Goal: Information Seeking & Learning: Learn about a topic

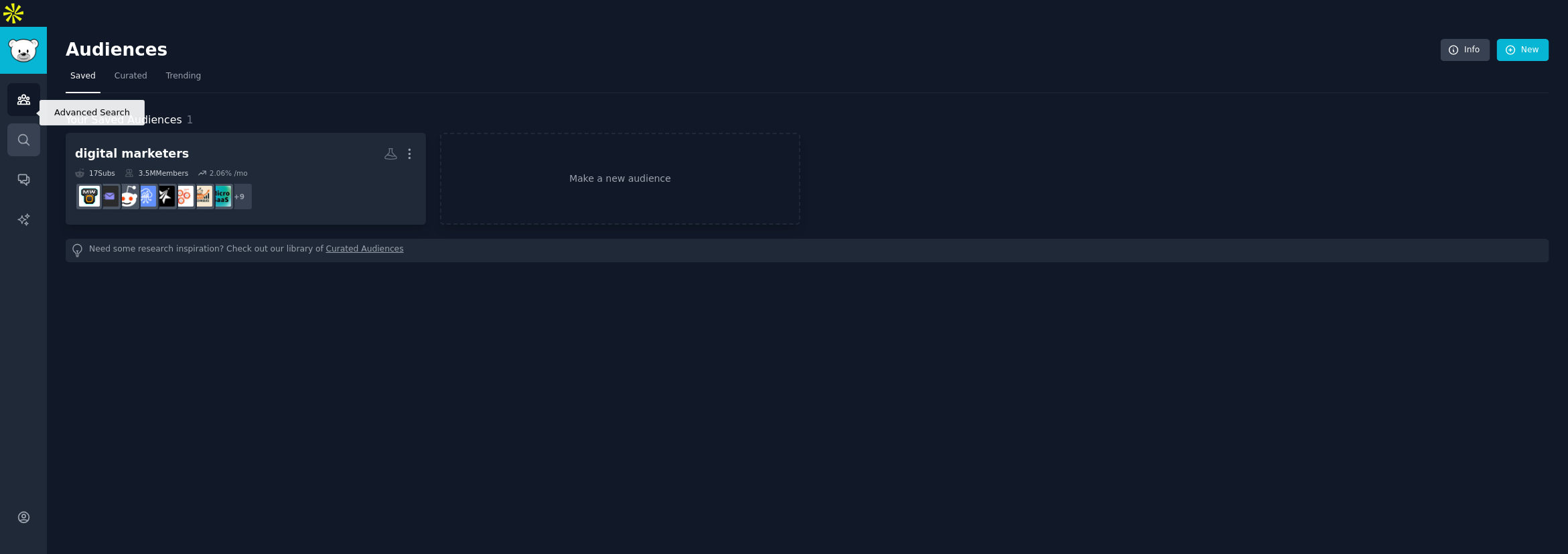
click at [34, 124] on link "Search" at bounding box center [24, 140] width 33 height 33
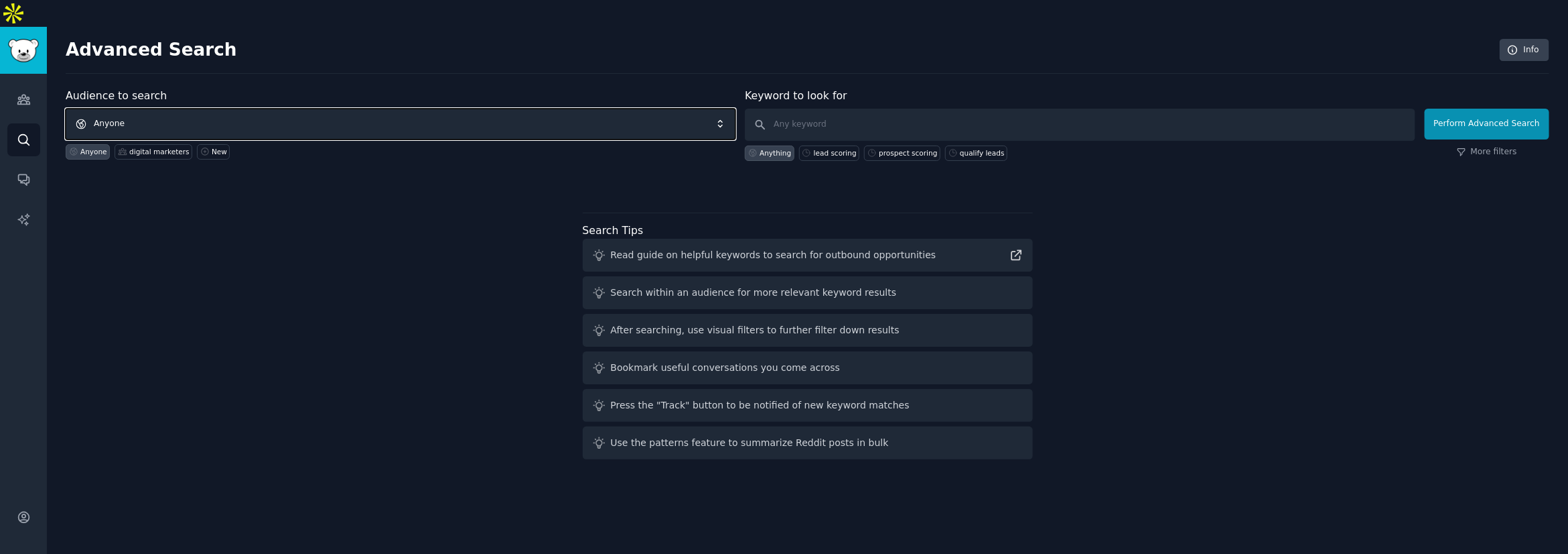
click at [286, 108] on span "Anyone" at bounding box center [400, 124] width 670 height 31
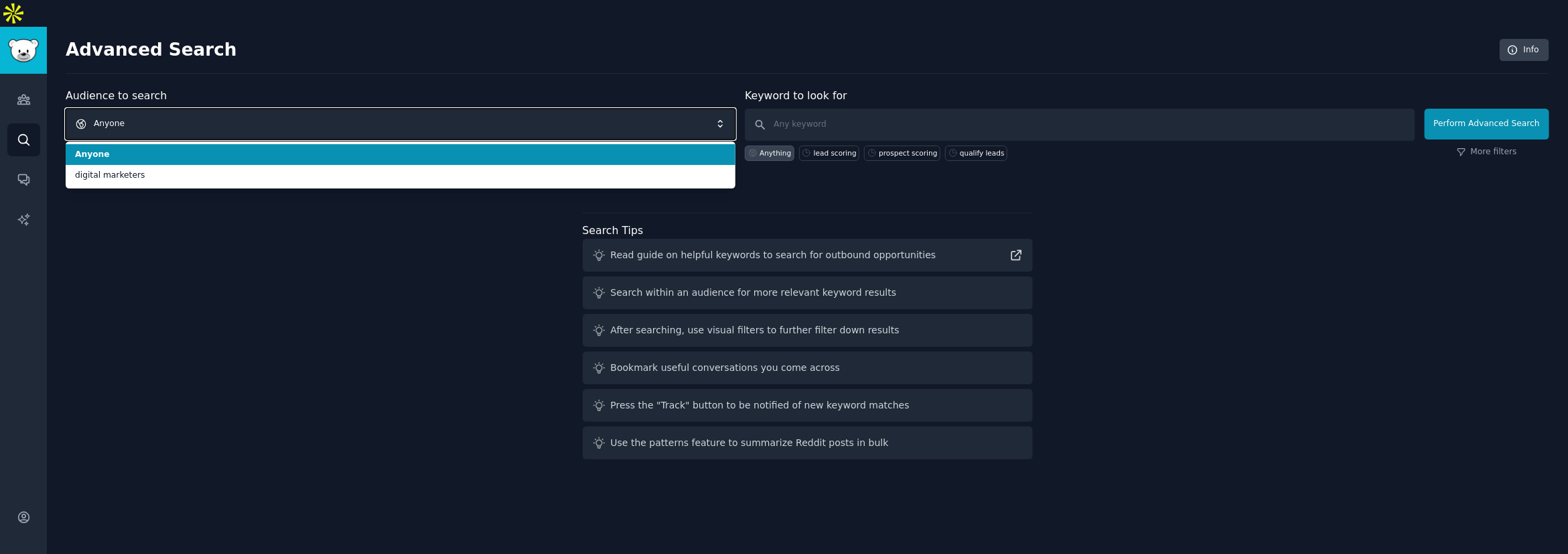
click at [286, 108] on span "Anyone" at bounding box center [400, 124] width 670 height 31
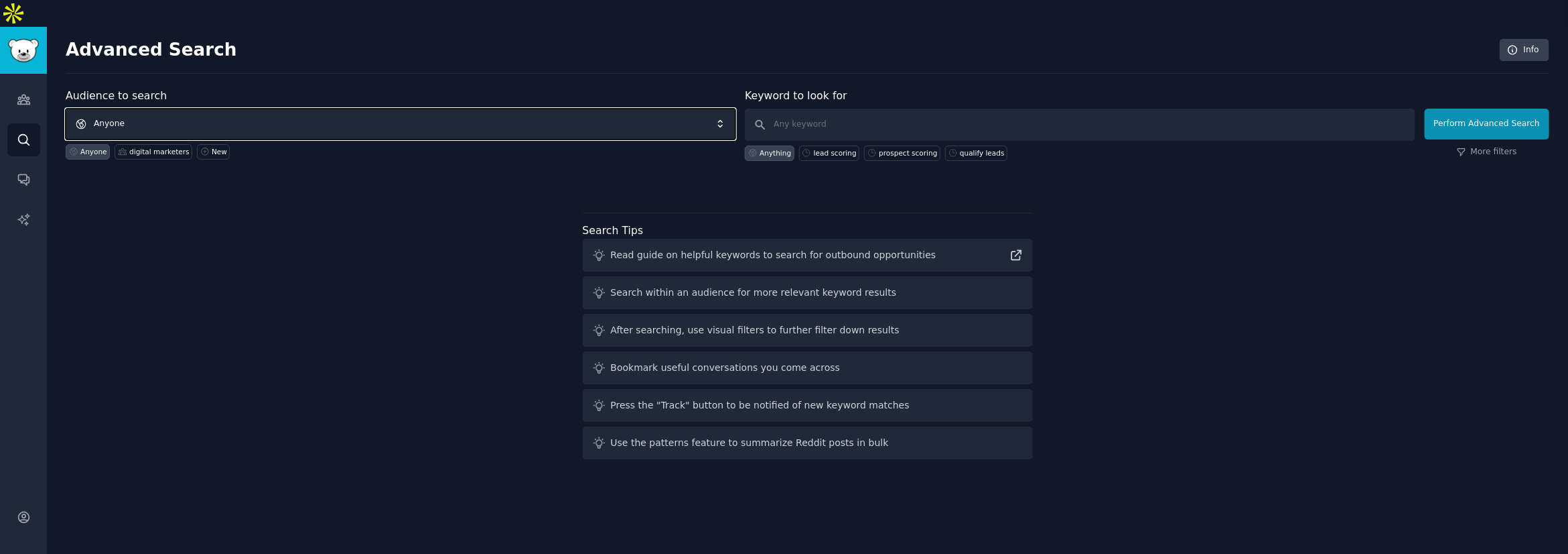
click at [524, 108] on span "Anyone" at bounding box center [400, 124] width 670 height 31
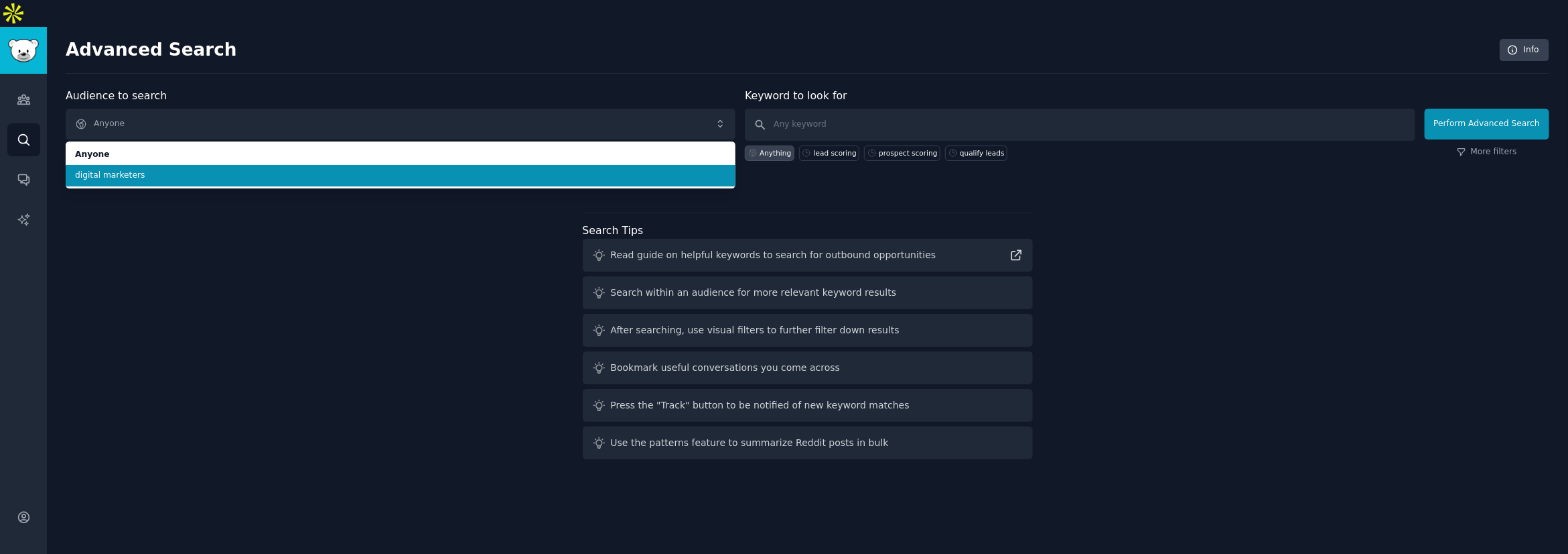
click at [159, 170] on span "digital marketers" at bounding box center [400, 175] width 651 height 12
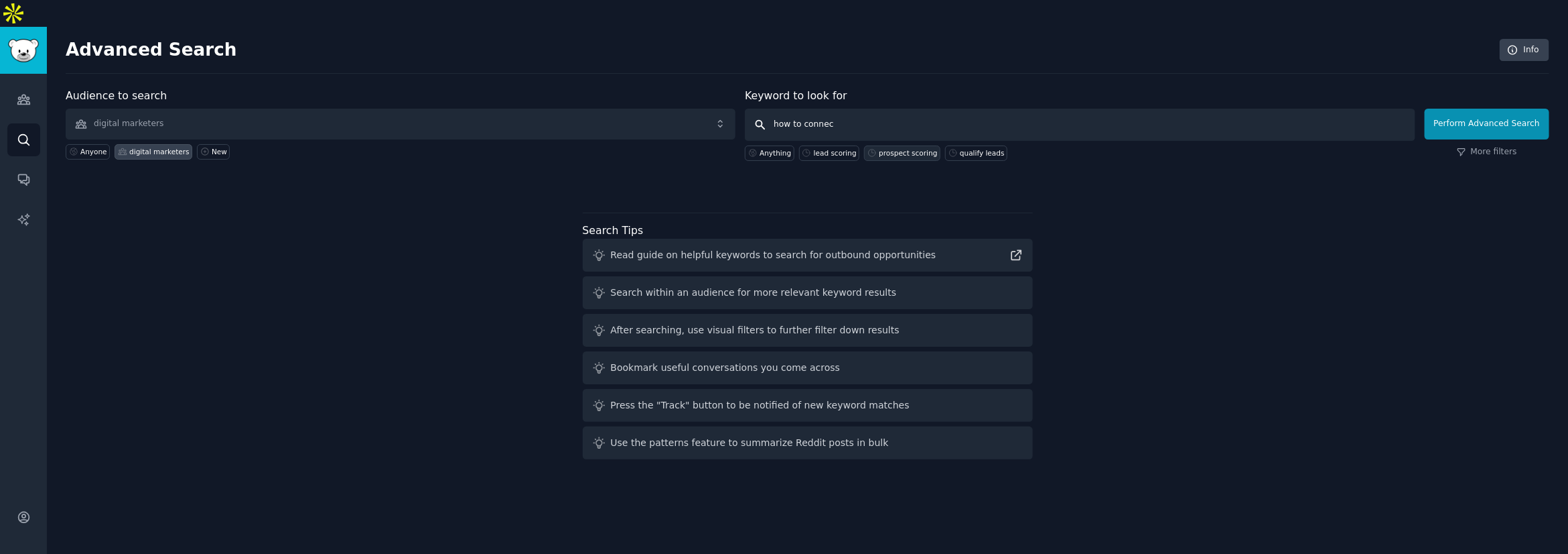
type input "how to connect"
click button "Perform Advanced Search" at bounding box center [1487, 124] width 125 height 31
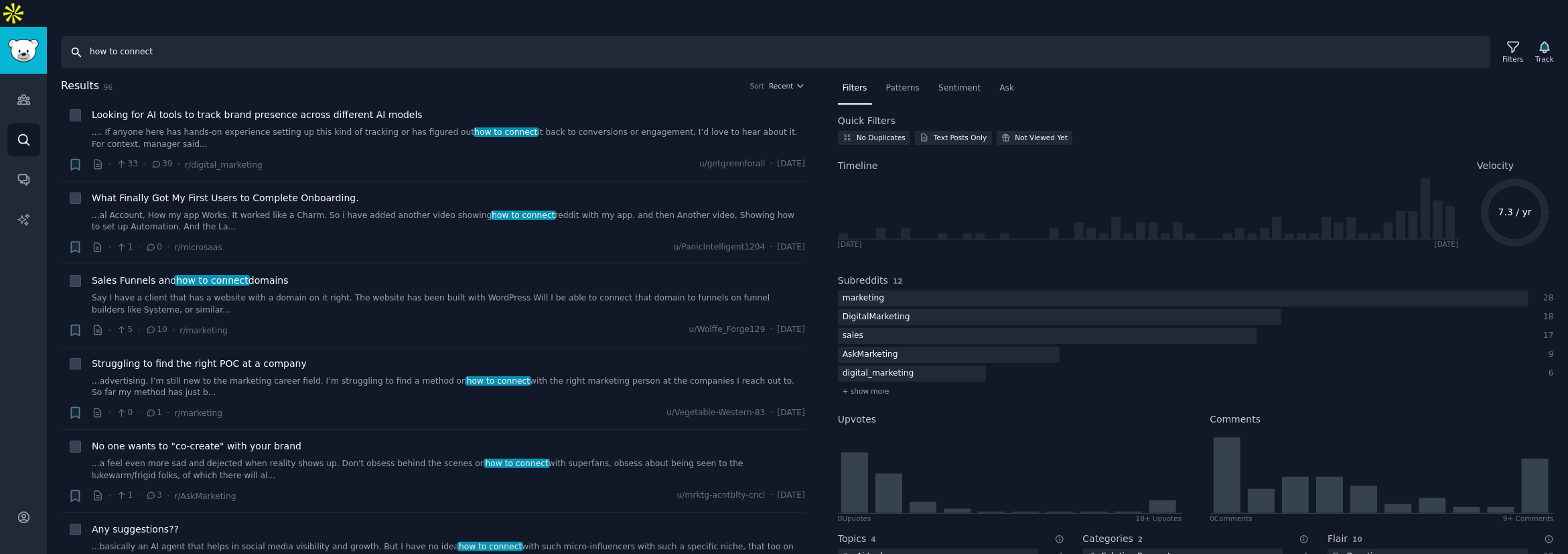
click at [221, 36] on input "how to connect" at bounding box center [776, 53] width 1430 height 33
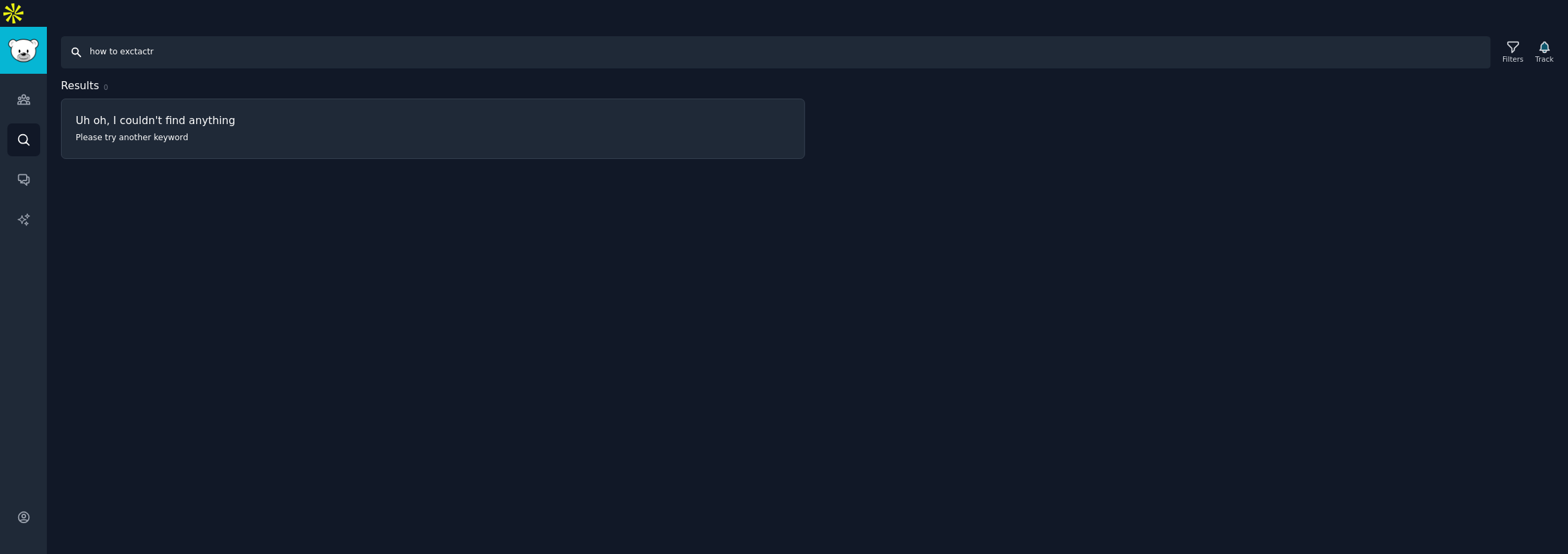
click at [184, 36] on input "how to exctactr" at bounding box center [776, 53] width 1430 height 33
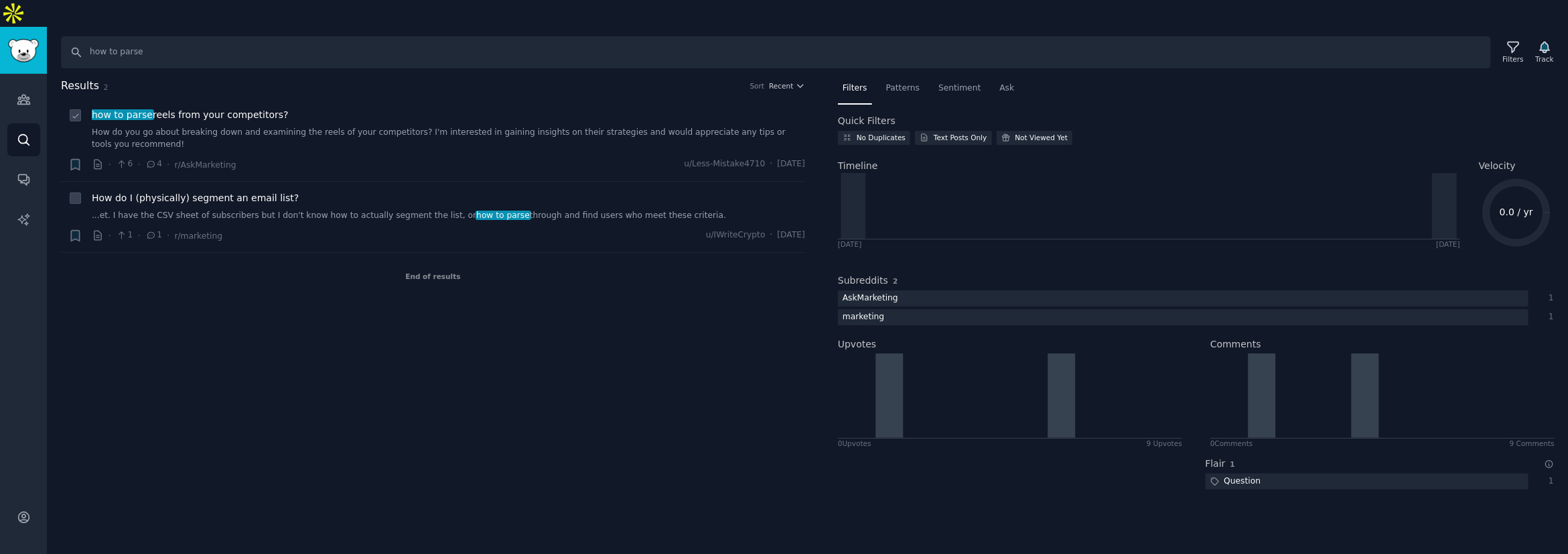
click at [260, 108] on span "how to parse reels from your competitors?" at bounding box center [191, 115] width 197 height 14
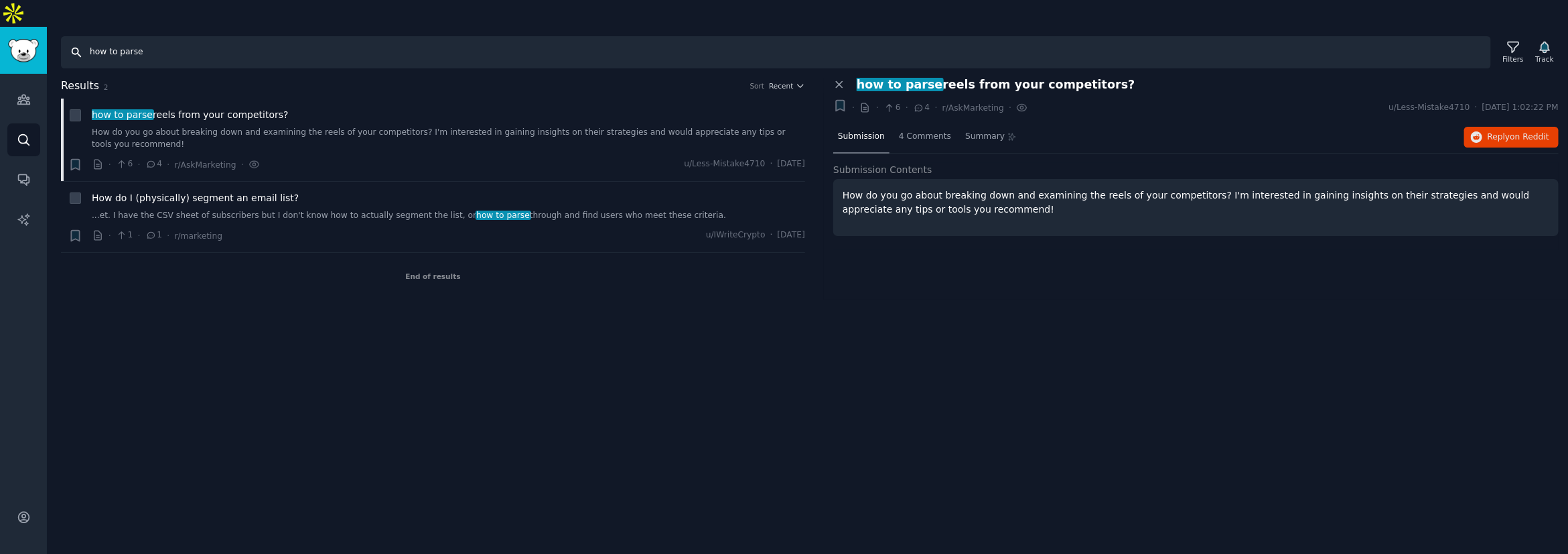
click at [226, 36] on input "how to parse" at bounding box center [776, 53] width 1430 height 33
type input "how to convert"
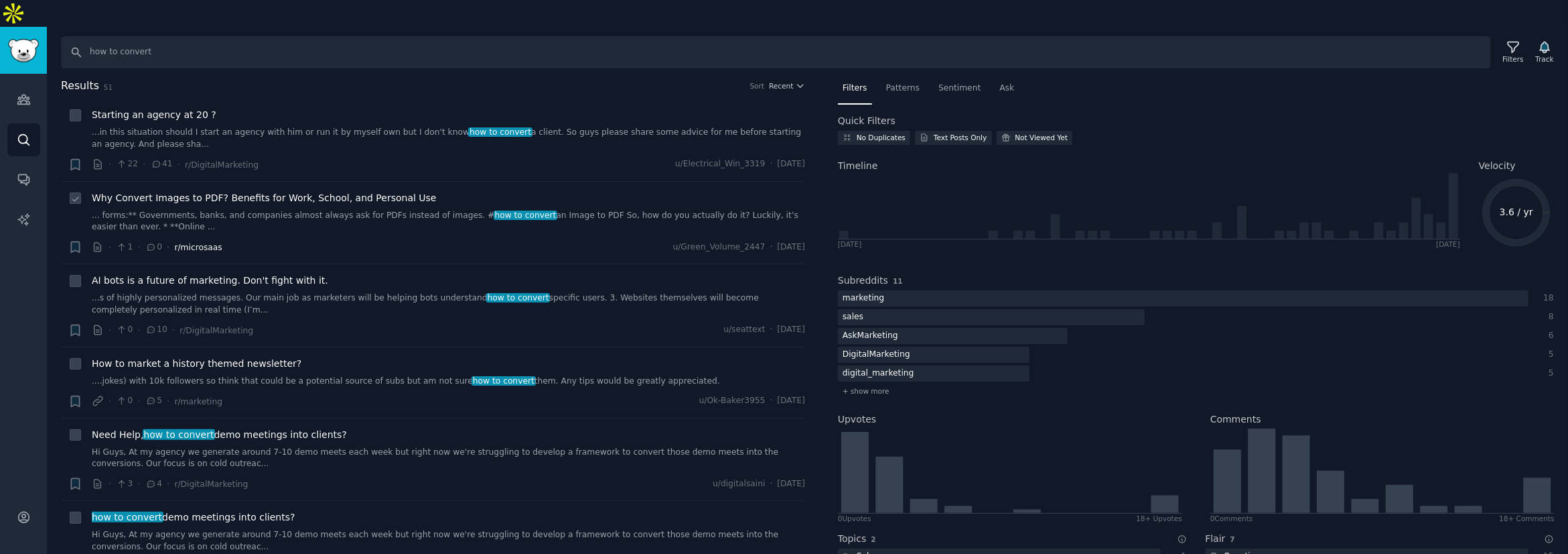
click at [214, 242] on span "r/microsaas" at bounding box center [198, 247] width 48 height 10
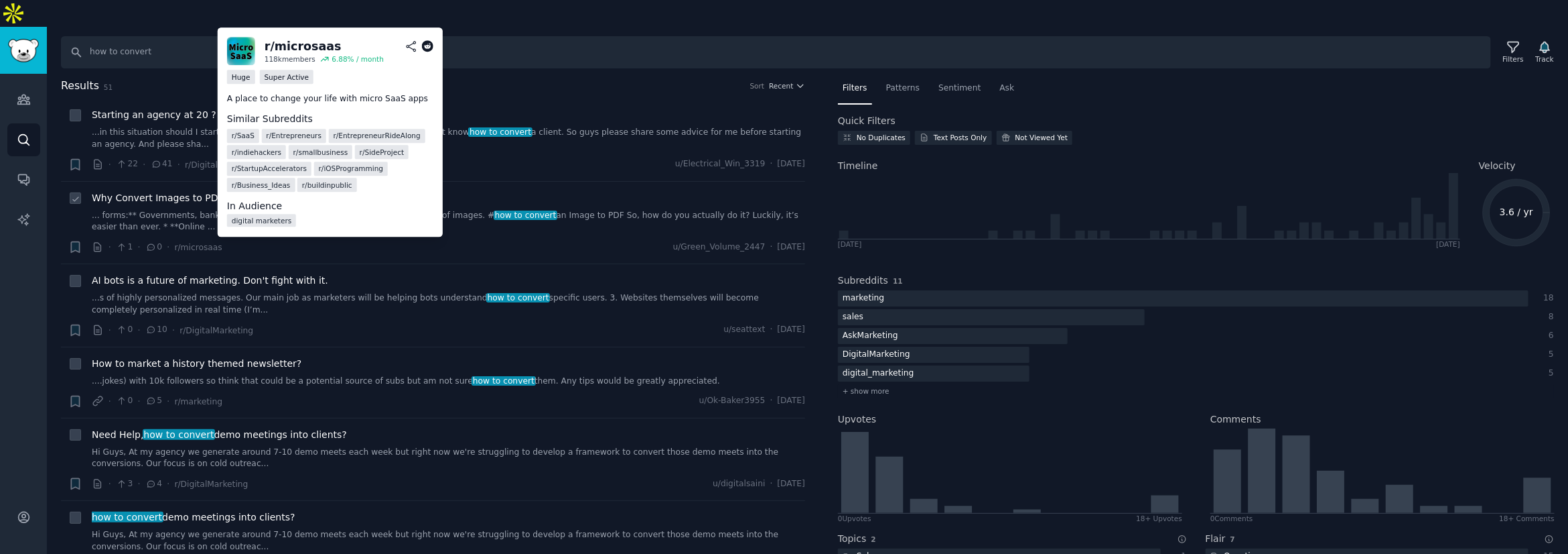
click at [309, 46] on div "r/ microsaas" at bounding box center [303, 46] width 77 height 16
click at [240, 51] on img at bounding box center [240, 50] width 28 height 28
click at [433, 47] on icon at bounding box center [427, 46] width 12 height 12
